Goal: Task Accomplishment & Management: Use online tool/utility

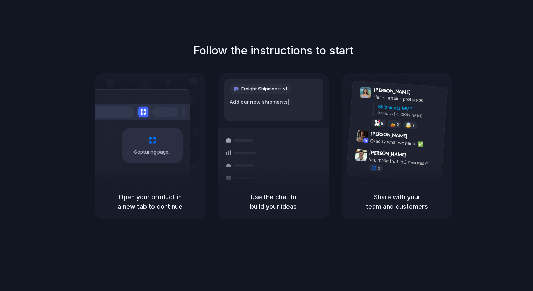
drag, startPoint x: 303, startPoint y: 290, endPoint x: 305, endPoint y: 140, distance: 150.2
click at [305, 167] on div "Express delivery to NYC Priority • 2-day • Dispatched" at bounding box center [314, 180] width 94 height 27
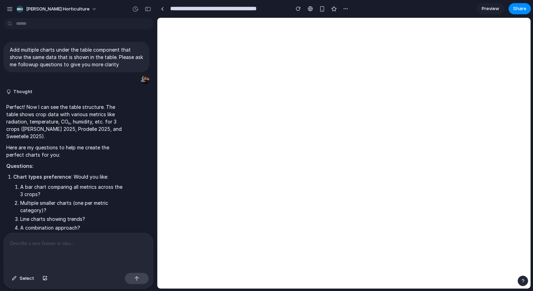
scroll to position [711, 0]
